Goal: Transaction & Acquisition: Purchase product/service

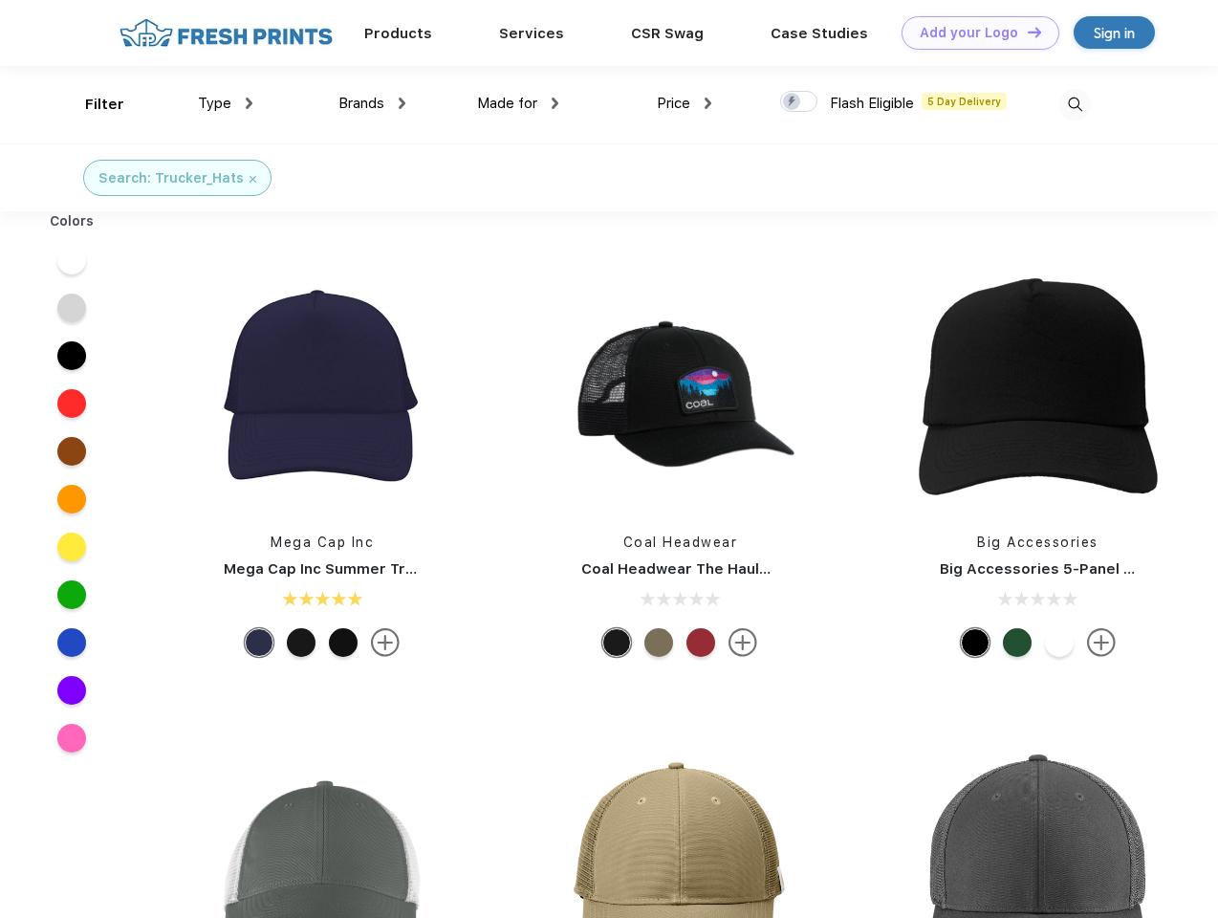
scroll to position [1, 0]
click at [973, 32] on link "Add your Logo Design Tool" at bounding box center [980, 32] width 158 height 33
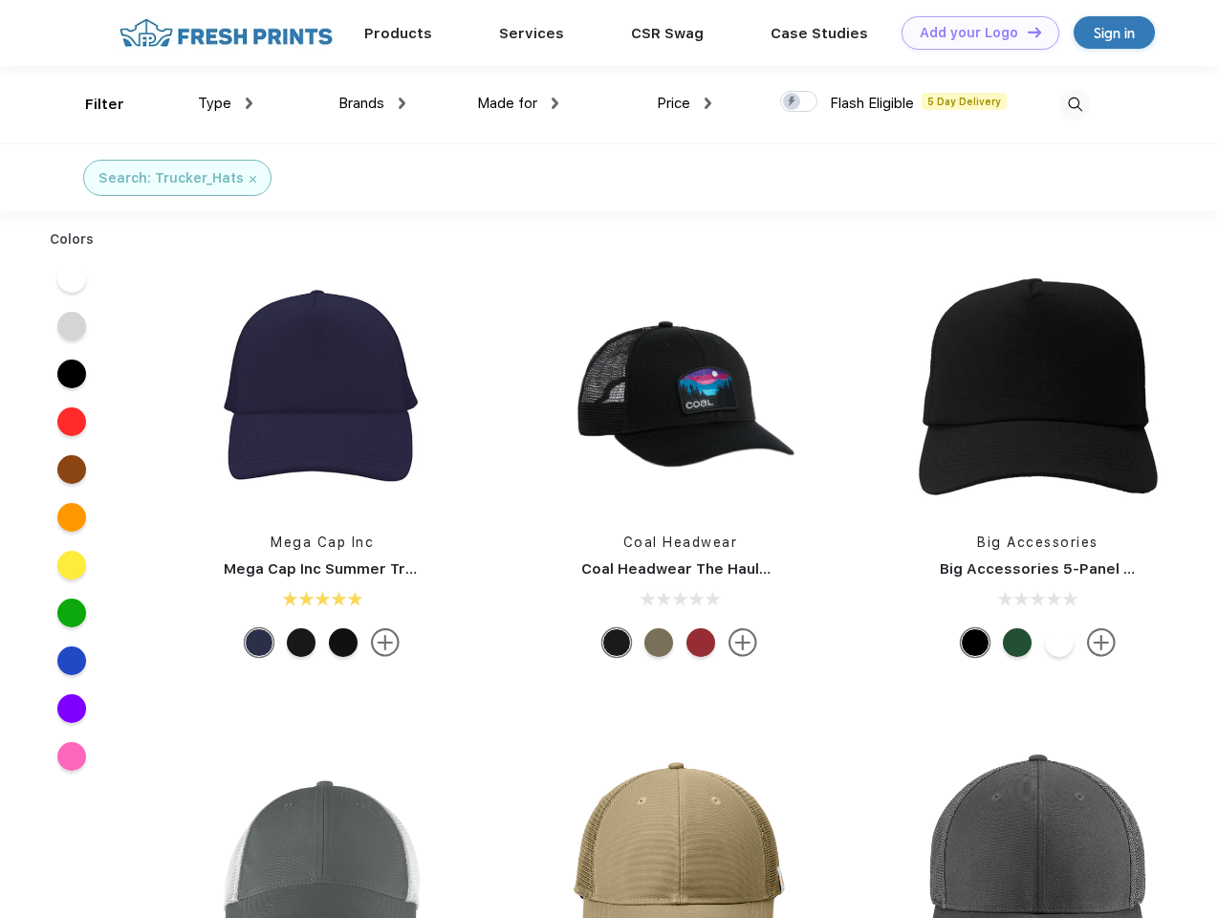
click at [0, 0] on div "Design Tool" at bounding box center [0, 0] width 0 height 0
click at [1026, 32] on link "Add your Logo Design Tool" at bounding box center [980, 32] width 158 height 33
click at [92, 104] on div "Filter" at bounding box center [104, 105] width 39 height 22
click at [226, 103] on span "Type" at bounding box center [214, 103] width 33 height 17
click at [372, 103] on span "Brands" at bounding box center [361, 103] width 46 height 17
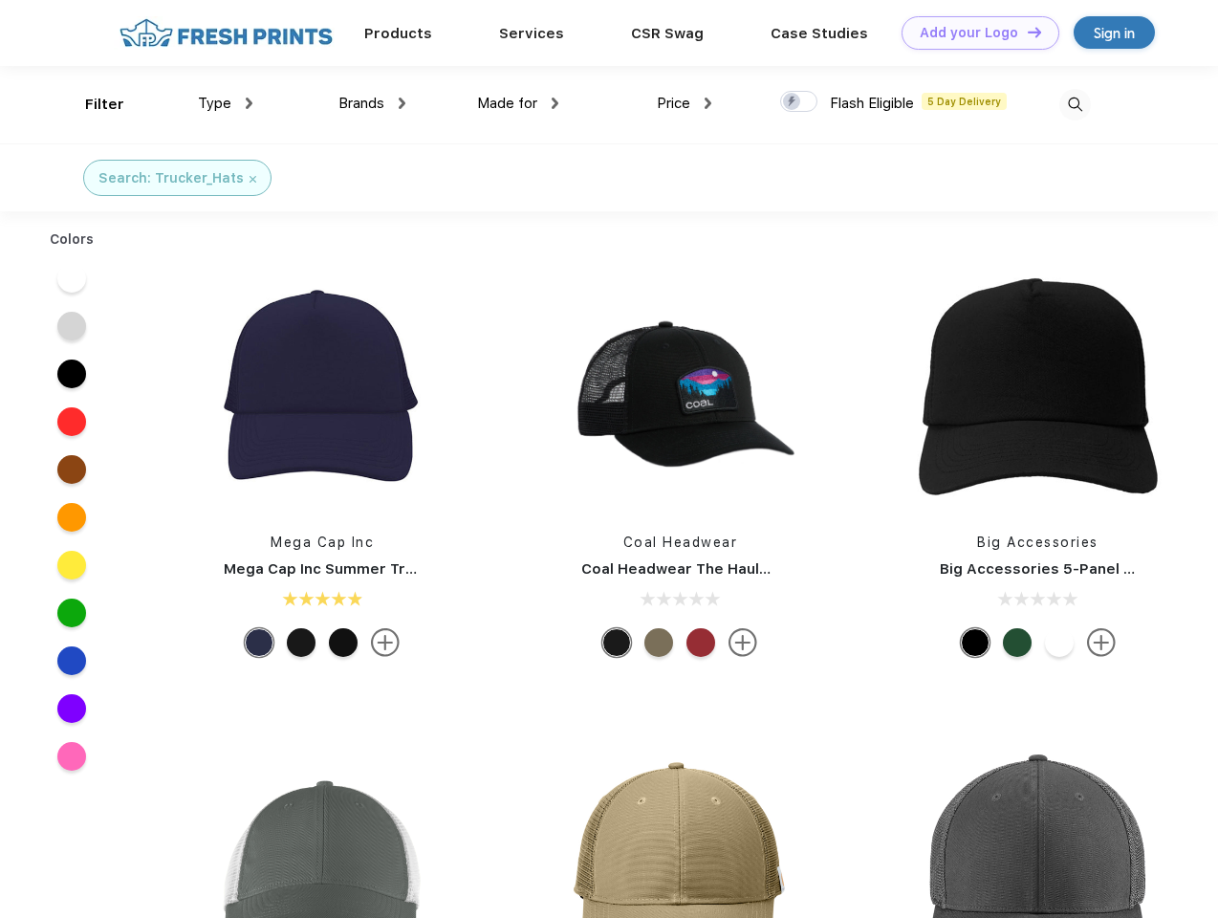
click at [518, 103] on span "Made for" at bounding box center [507, 103] width 60 height 17
click at [684, 103] on span "Price" at bounding box center [673, 103] width 33 height 17
click at [799, 102] on div at bounding box center [798, 101] width 37 height 21
click at [792, 102] on input "checkbox" at bounding box center [786, 96] width 12 height 12
click at [1074, 104] on img at bounding box center [1075, 105] width 32 height 32
